Goal: Task Accomplishment & Management: Manage account settings

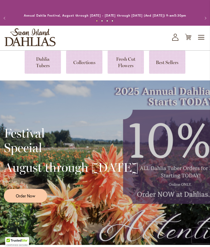
click at [174, 41] on icon "My Account" at bounding box center [175, 37] width 6 height 7
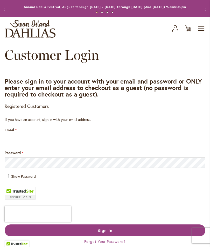
scroll to position [11, 0]
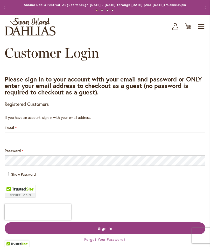
click at [14, 143] on input "Email" at bounding box center [105, 138] width 201 height 10
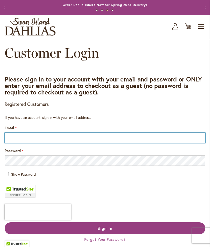
type input "**********"
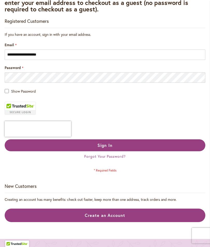
scroll to position [94, 0]
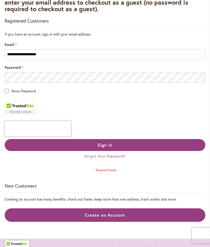
click at [101, 148] on span "Sign In" at bounding box center [105, 144] width 15 height 5
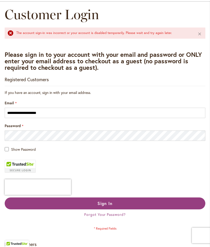
scroll to position [49, 0]
click at [103, 206] on span "Sign In" at bounding box center [105, 203] width 15 height 5
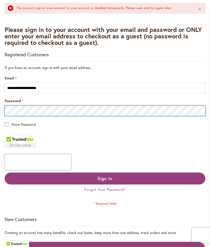
scroll to position [74, 0]
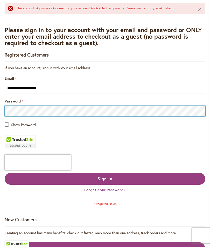
click at [105, 184] on button "Sign In" at bounding box center [105, 179] width 201 height 12
